Goal: Transaction & Acquisition: Register for event/course

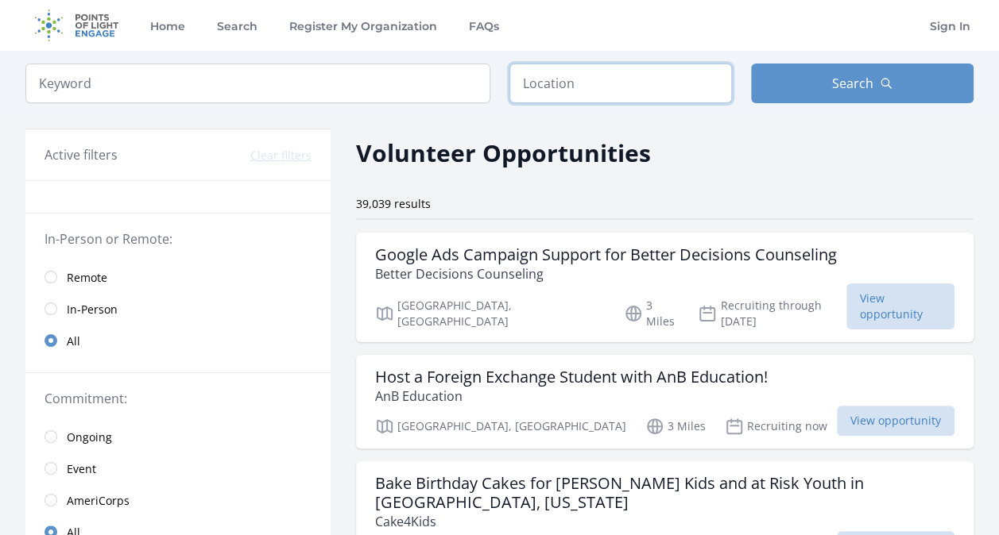
click at [559, 78] on input "text" at bounding box center [620, 84] width 222 height 40
click at [52, 282] on link "Remote" at bounding box center [177, 277] width 305 height 32
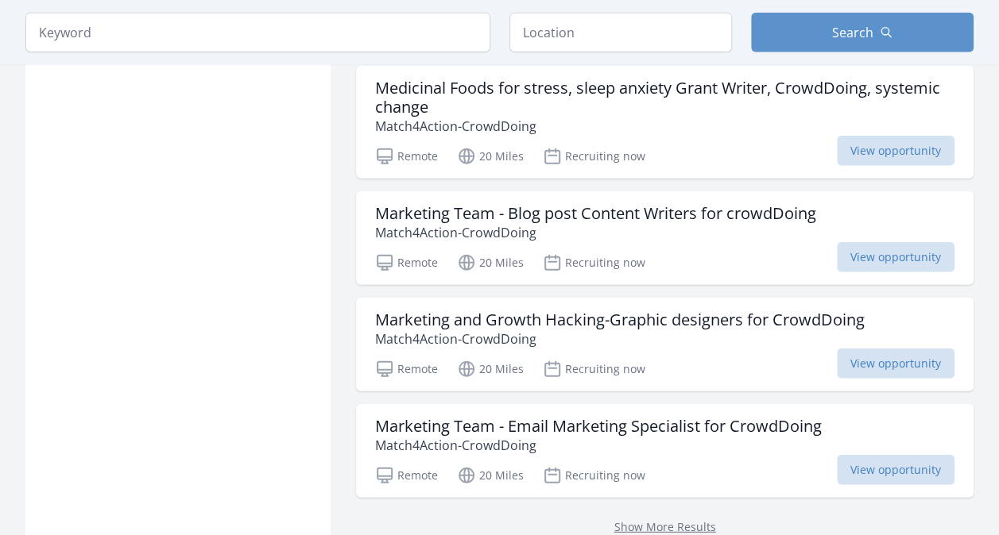
scroll to position [1928, 0]
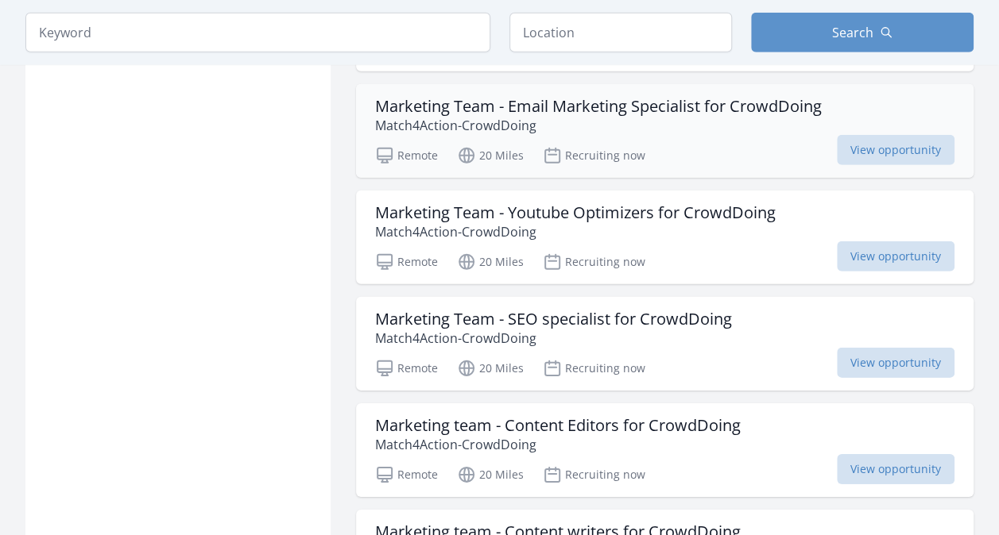
scroll to position [2249, 0]
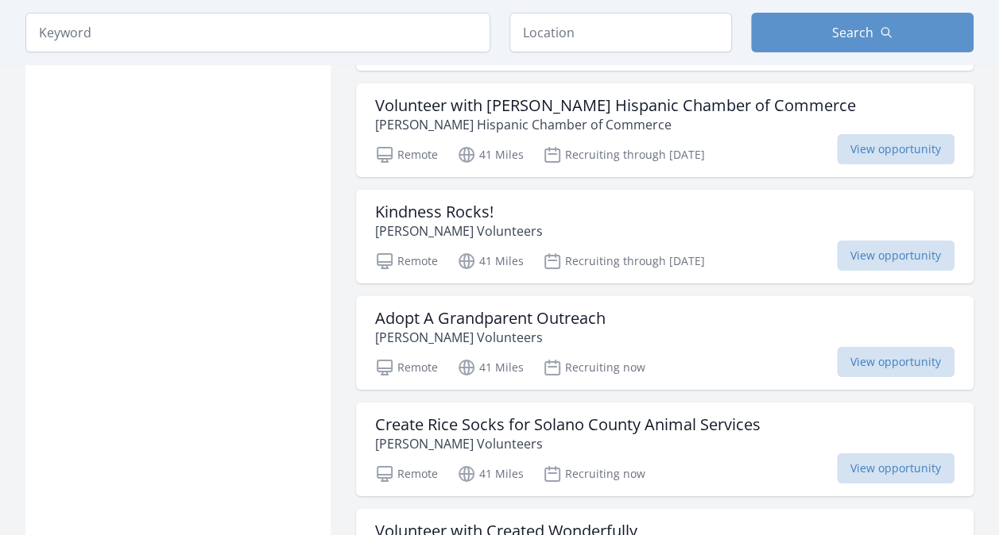
scroll to position [5597, 0]
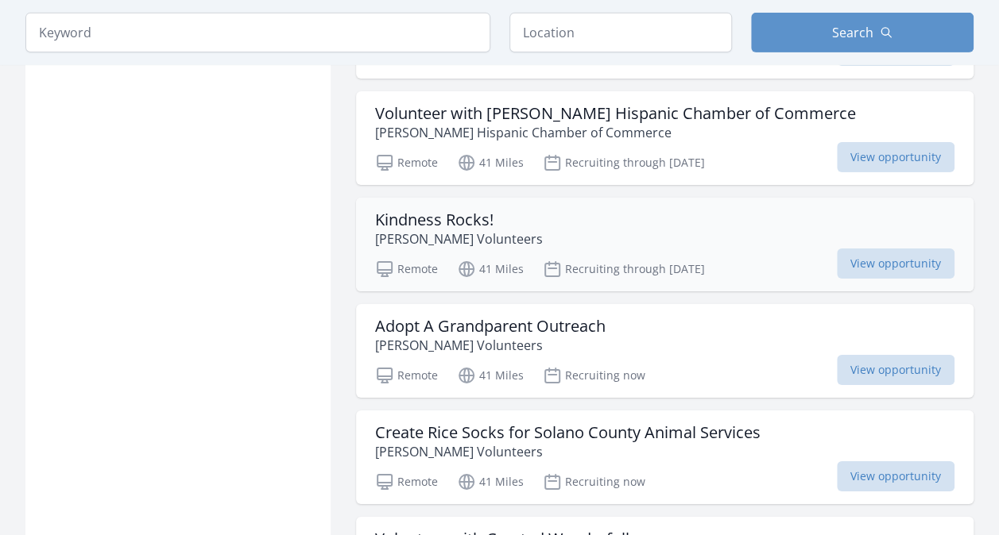
click at [468, 211] on h3 "Kindness Rocks!" at bounding box center [459, 220] width 168 height 19
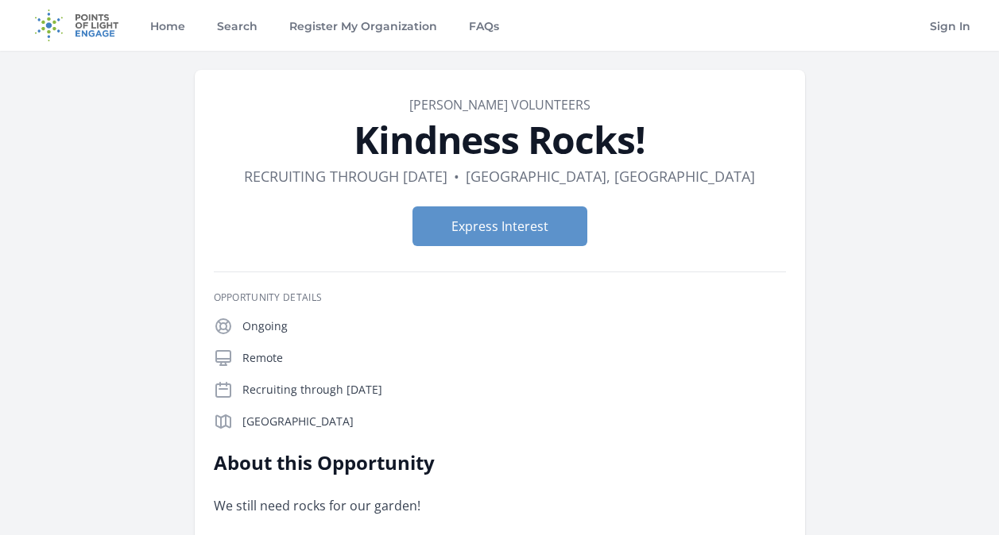
scroll to position [361, 0]
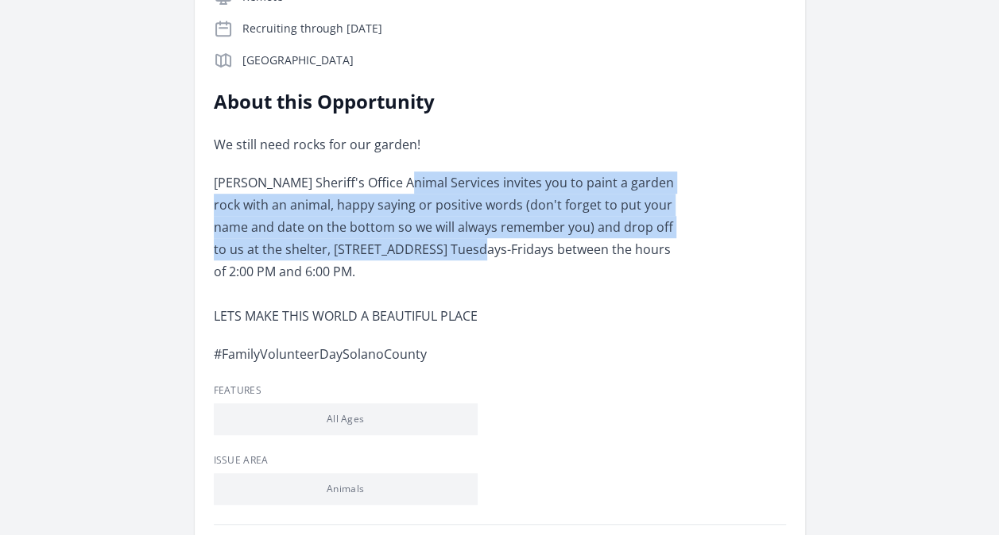
drag, startPoint x: 400, startPoint y: 176, endPoint x: 433, endPoint y: 249, distance: 79.3
click at [433, 249] on span "Solano Sheriff's Office Animal Services invites you to paint a garden rock with…" at bounding box center [444, 227] width 460 height 106
drag, startPoint x: 433, startPoint y: 249, endPoint x: 388, endPoint y: 255, distance: 45.7
click at [388, 255] on span "Solano Sheriff's Office Animal Services invites you to paint a garden rock with…" at bounding box center [444, 227] width 460 height 106
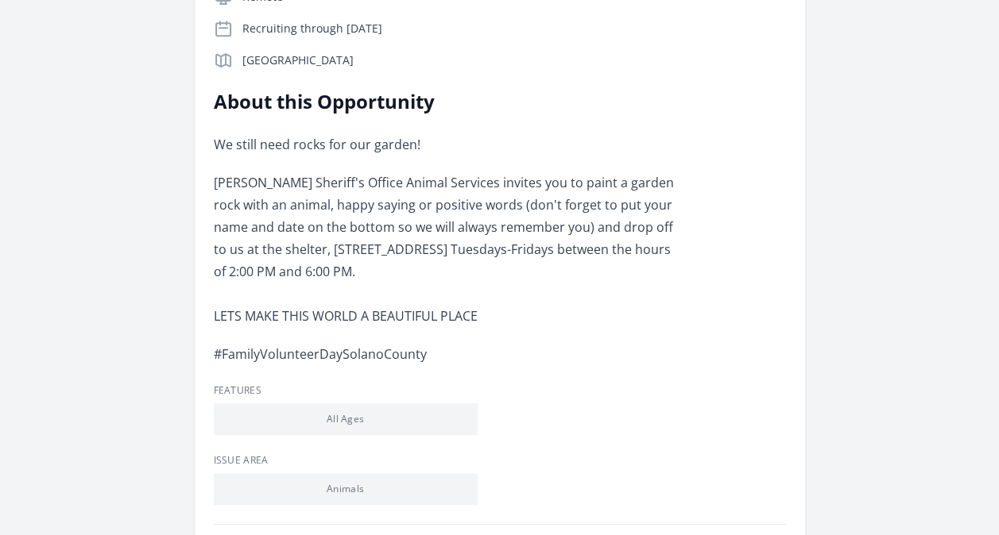
click at [569, 289] on p "Solano Sheriff's Office Animal Services invites you to paint a garden rock with…" at bounding box center [446, 250] width 465 height 156
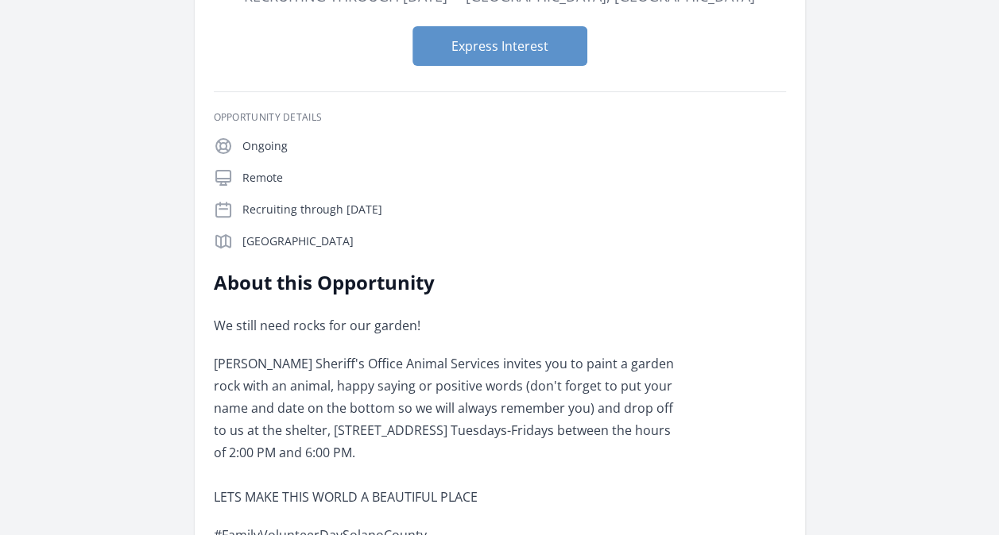
scroll to position [0, 0]
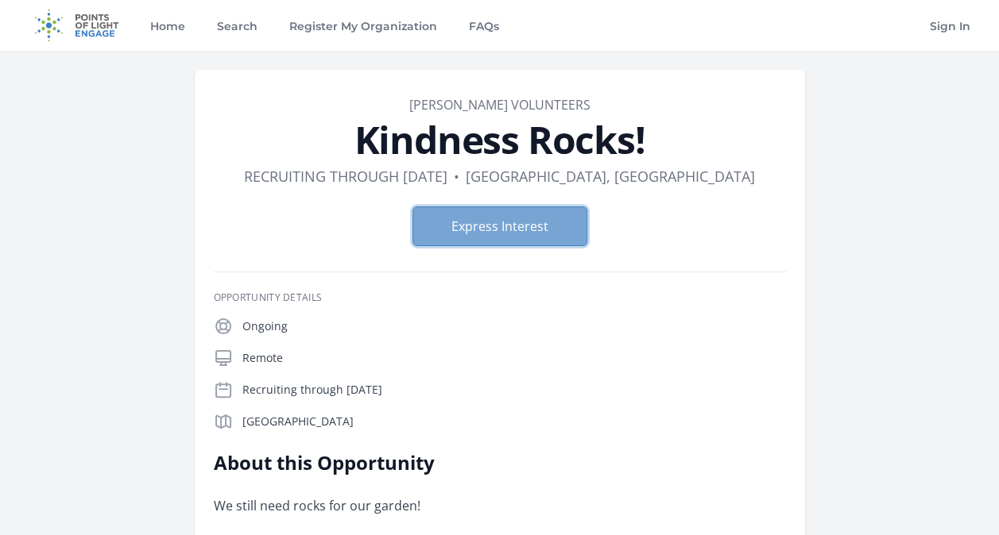
click at [512, 219] on button "Express Interest" at bounding box center [499, 227] width 175 height 40
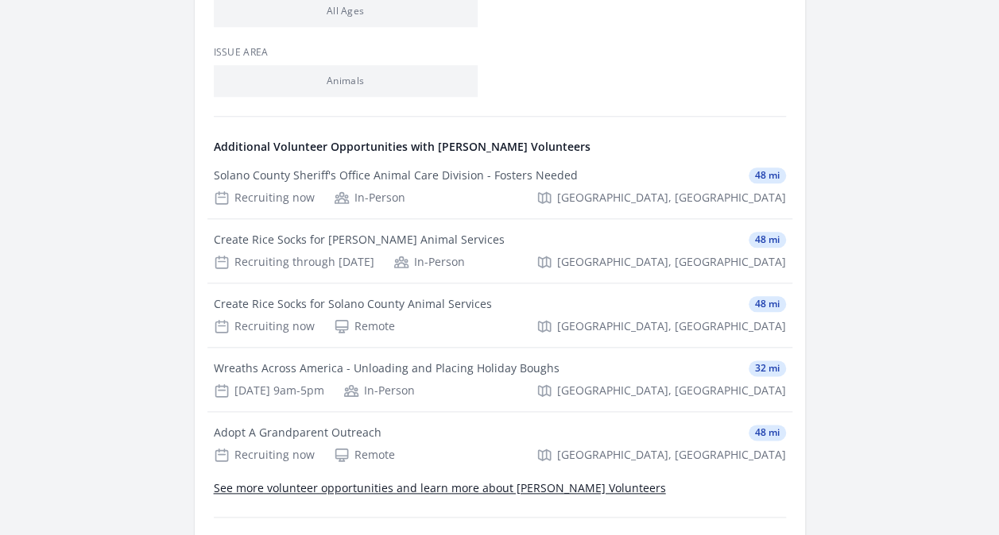
scroll to position [771, 0]
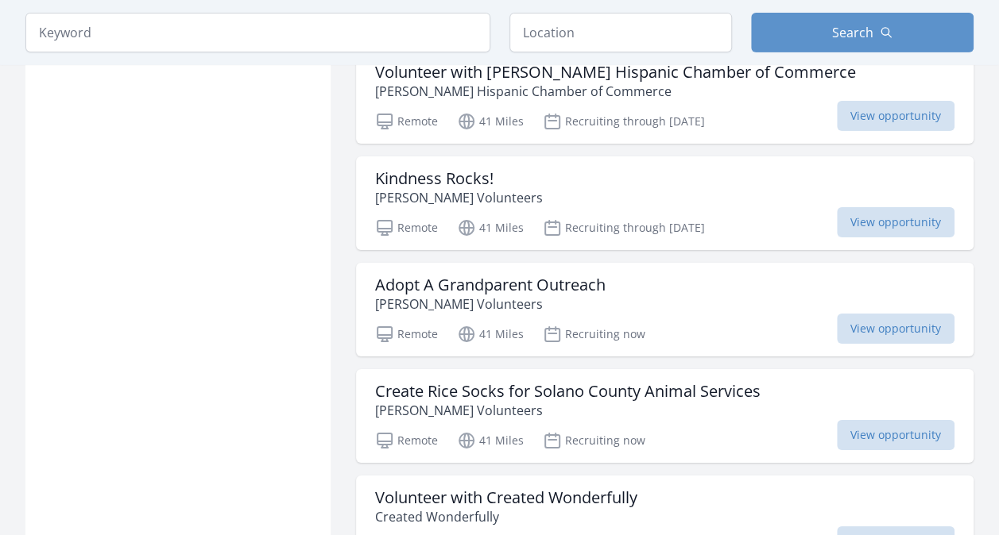
scroll to position [5644, 0]
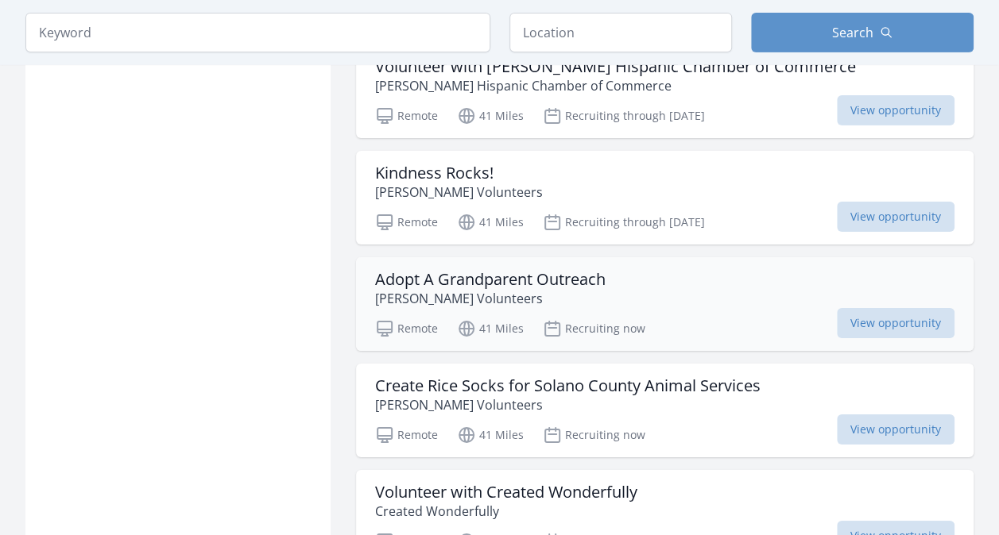
click at [428, 289] on p "[PERSON_NAME] Volunteers" at bounding box center [490, 298] width 230 height 19
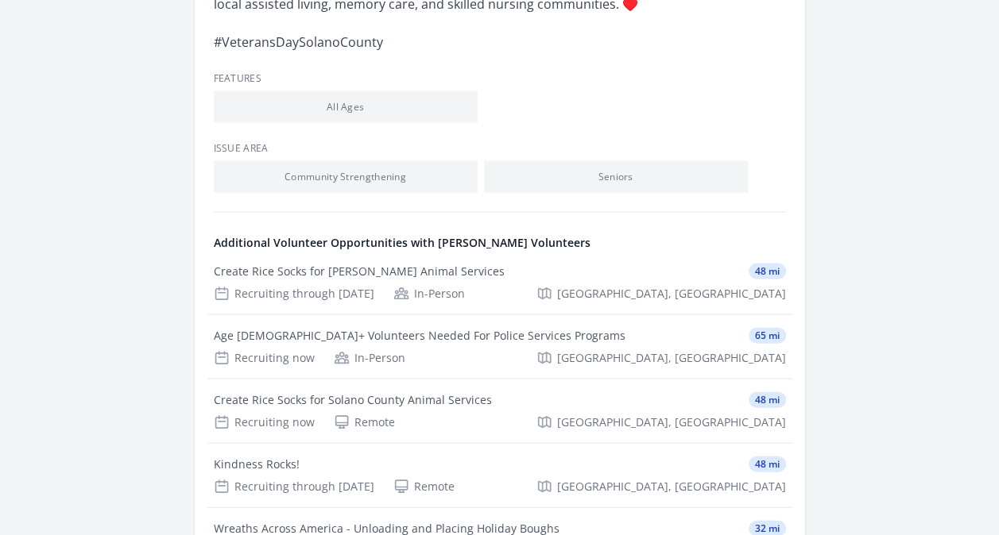
scroll to position [1571, 0]
click at [272, 279] on div "Create Rice Socks for [PERSON_NAME] Animal Services" at bounding box center [359, 271] width 291 height 16
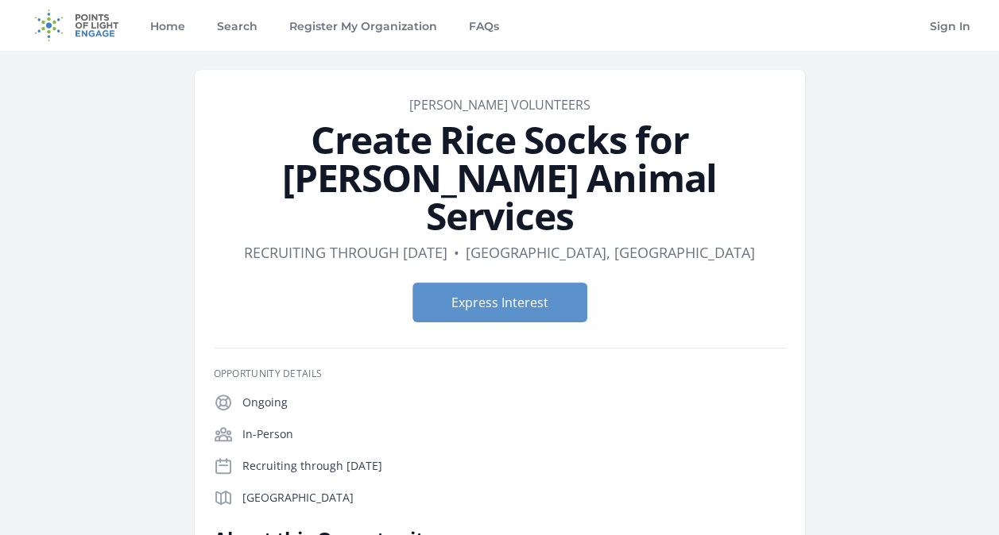
click at [499, 106] on link "[PERSON_NAME] Volunteers" at bounding box center [499, 104] width 181 height 17
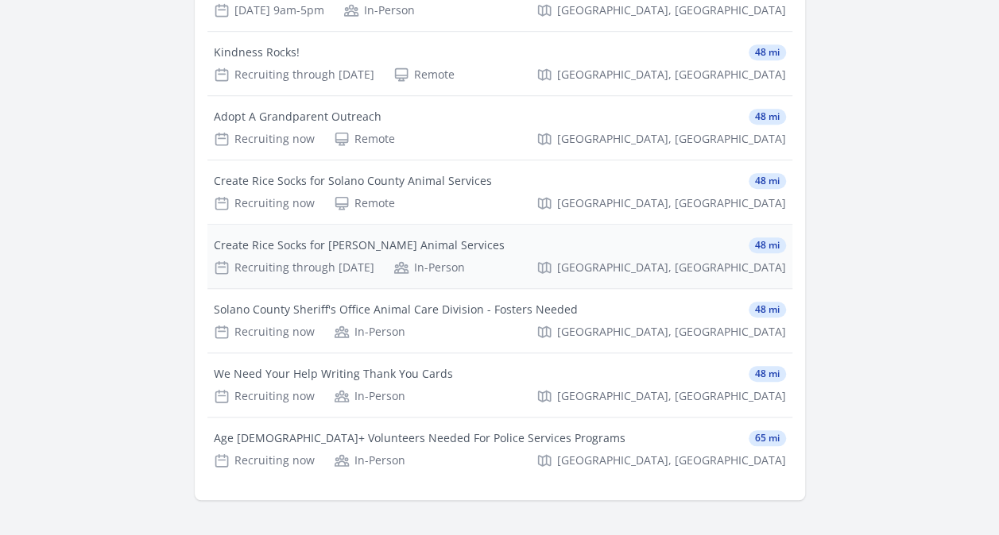
scroll to position [522, 0]
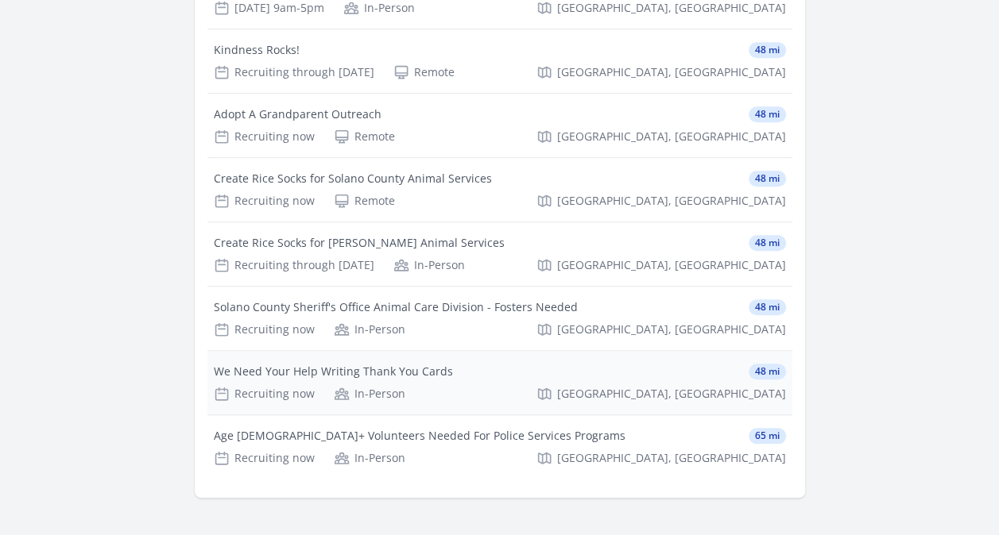
click at [454, 394] on div "Recruiting now In-Person Fairfield, CA" at bounding box center [500, 394] width 572 height 16
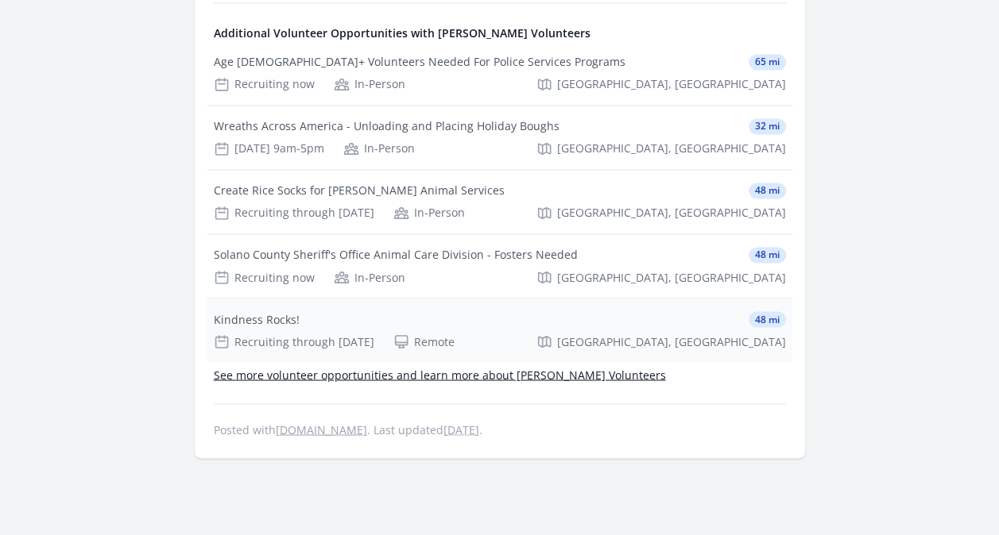
scroll to position [1242, 0]
